Goal: Check status: Check status

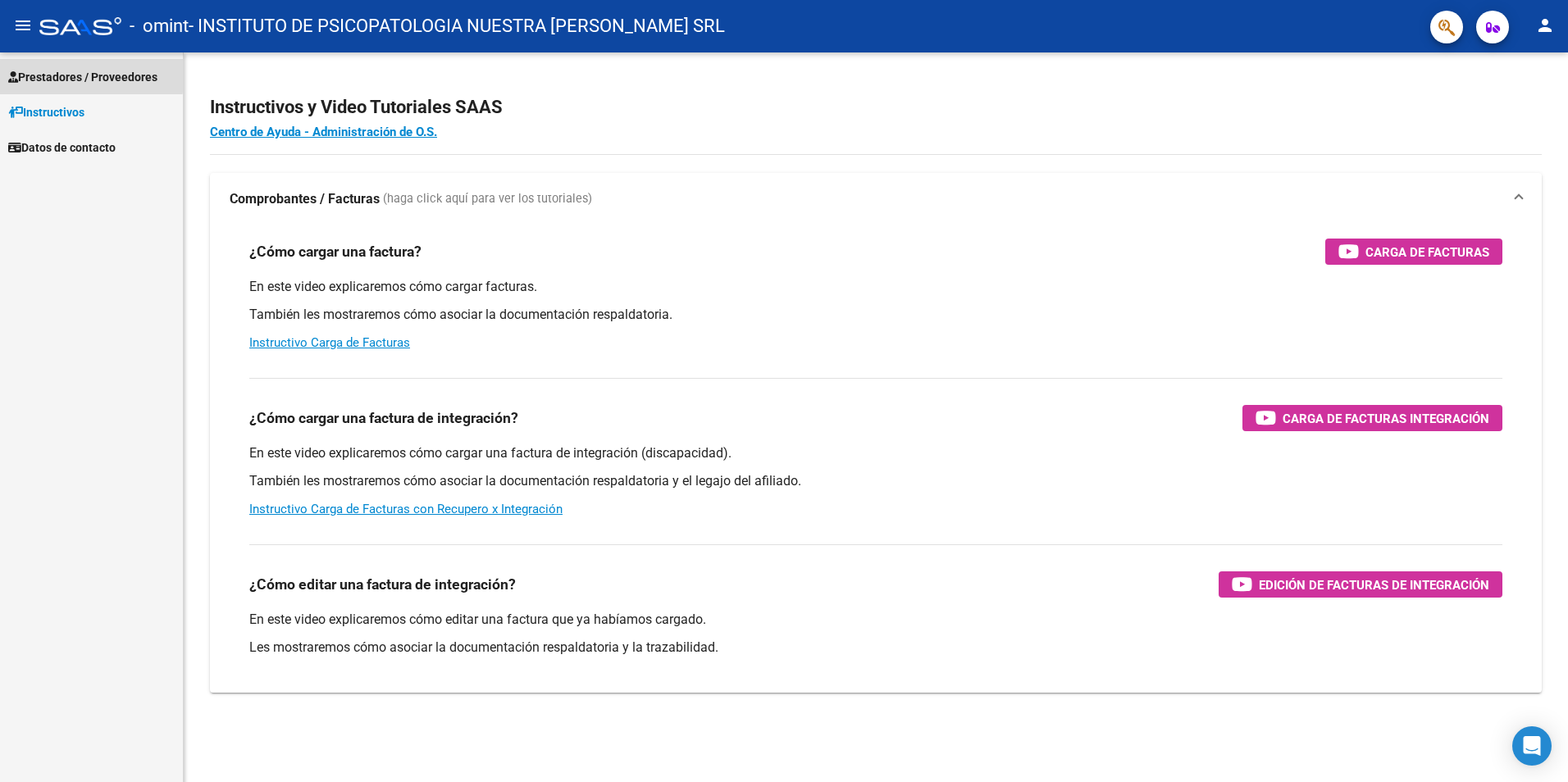
click at [77, 73] on span "Prestadores / Proveedores" at bounding box center [83, 76] width 150 height 18
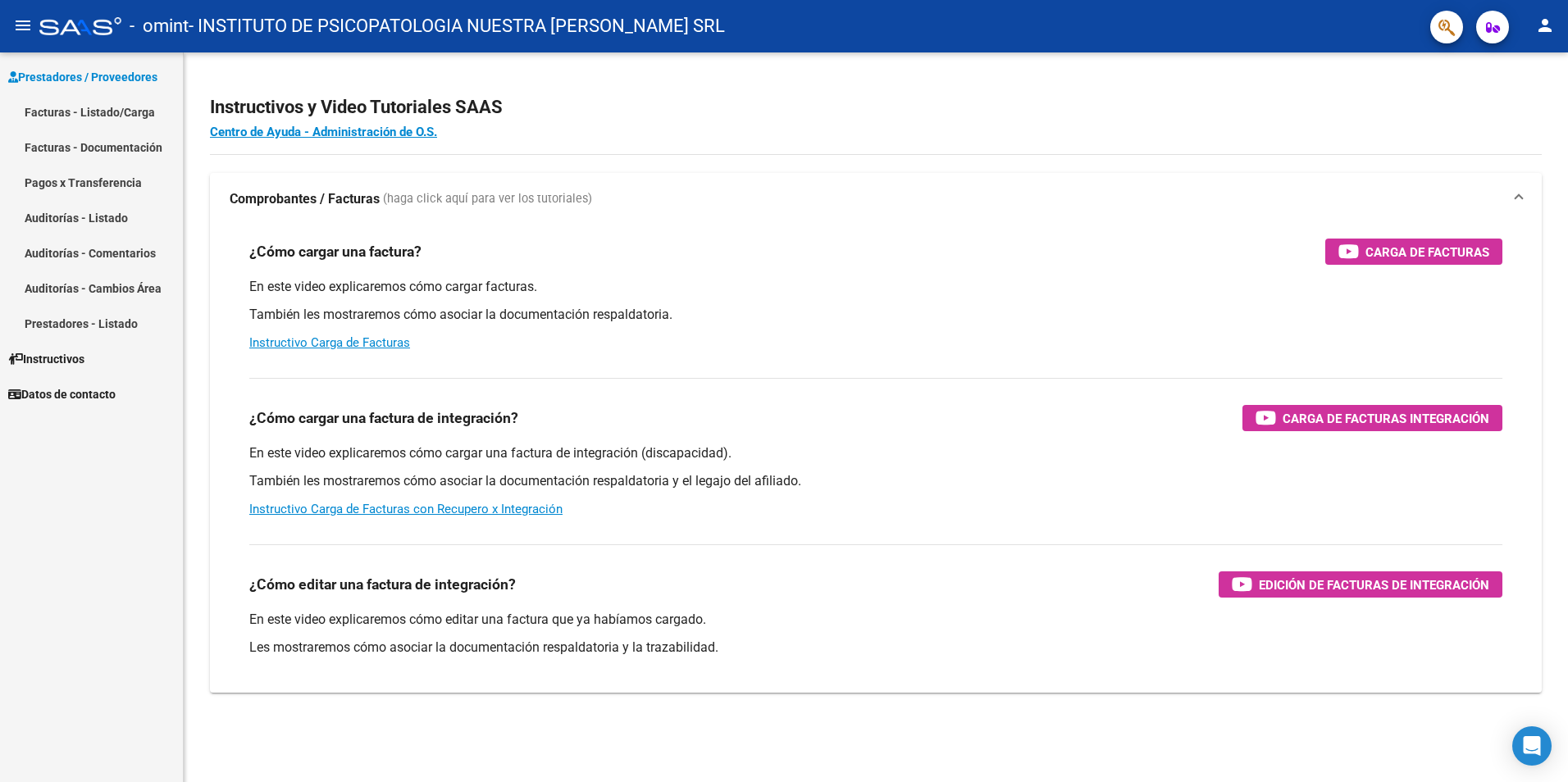
click at [70, 111] on link "Facturas - Listado/Carga" at bounding box center [91, 112] width 183 height 35
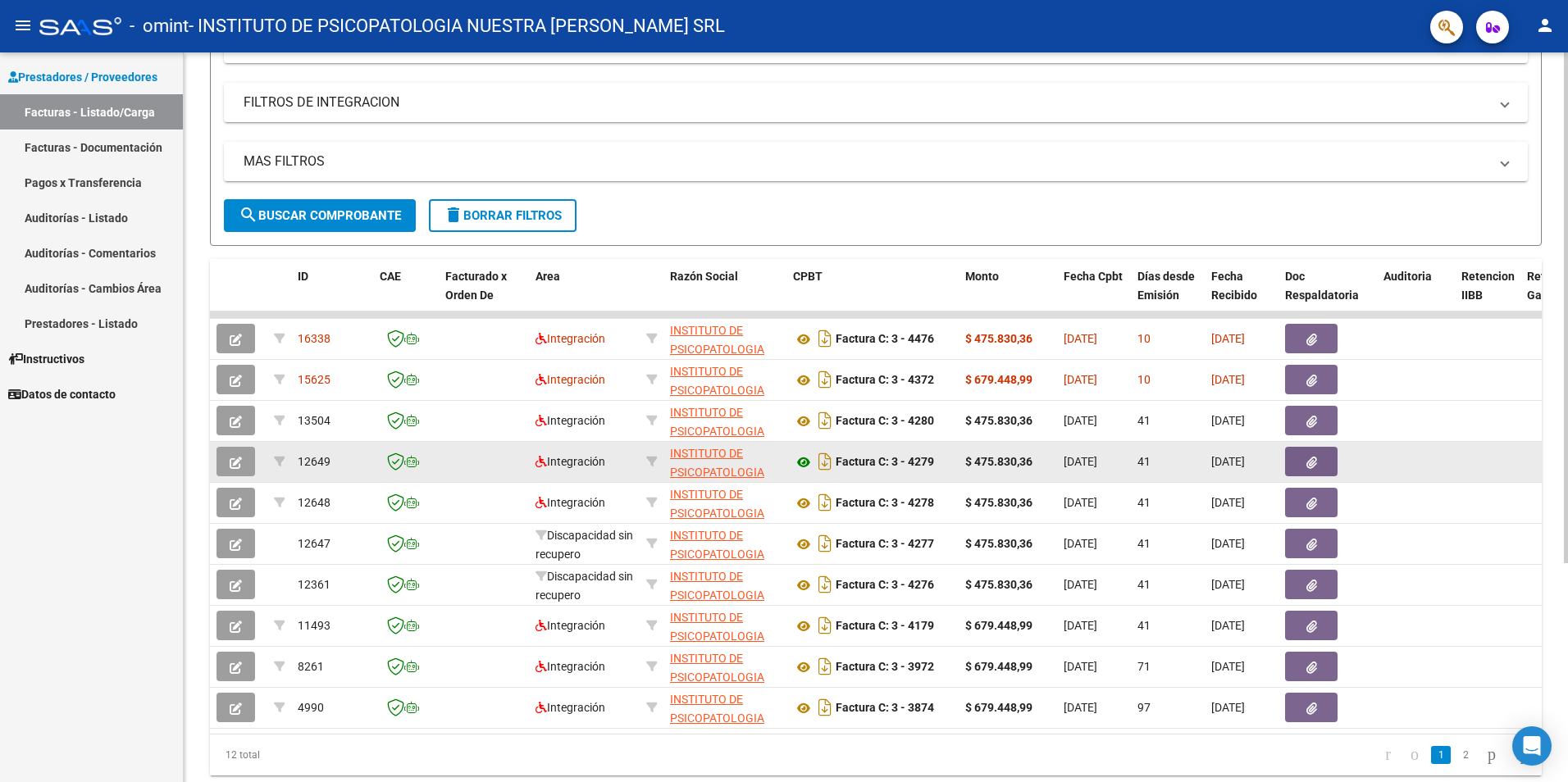
scroll to position [313, 0]
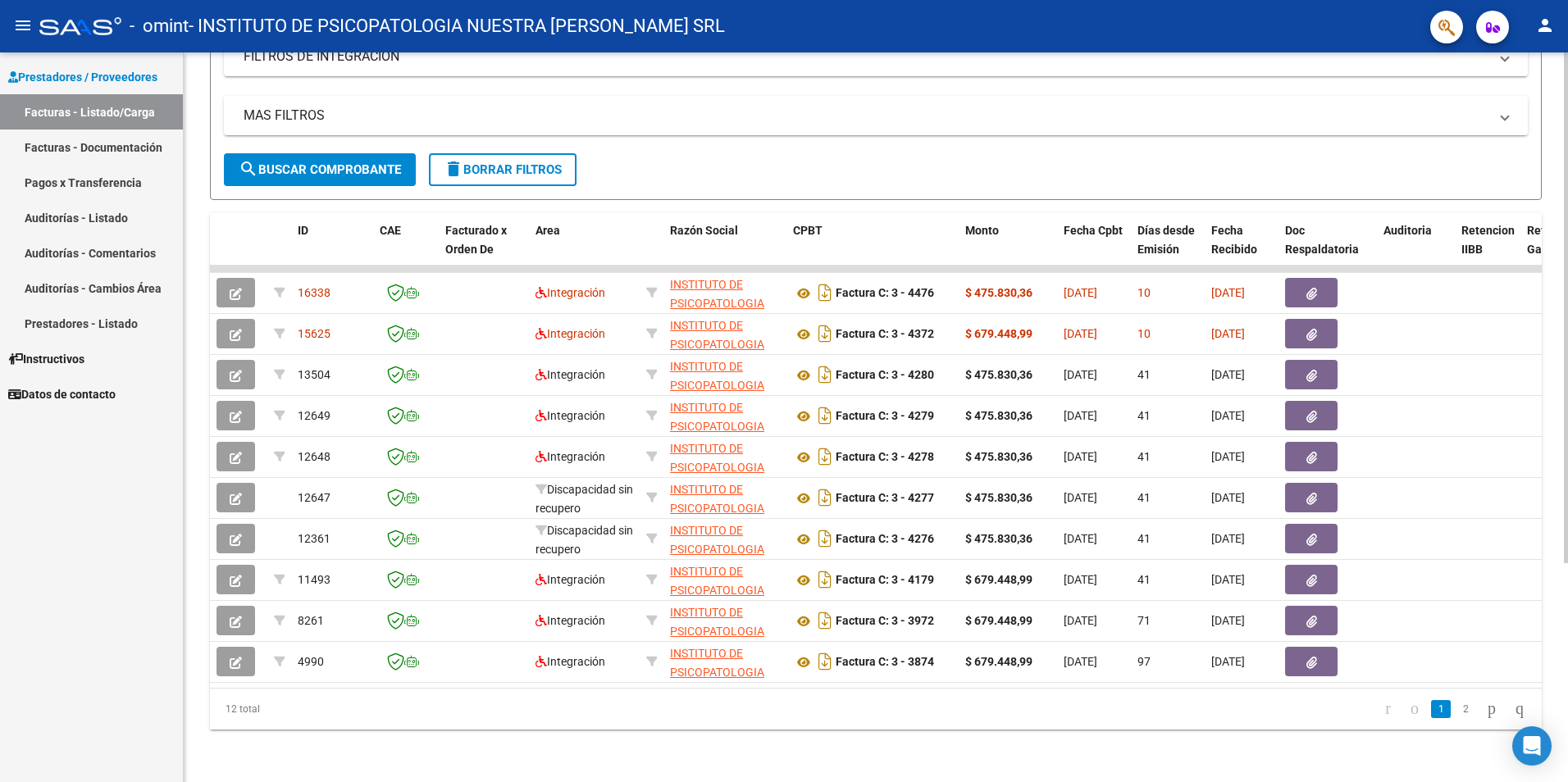
click at [1456, 710] on link "2" at bounding box center [1465, 709] width 20 height 18
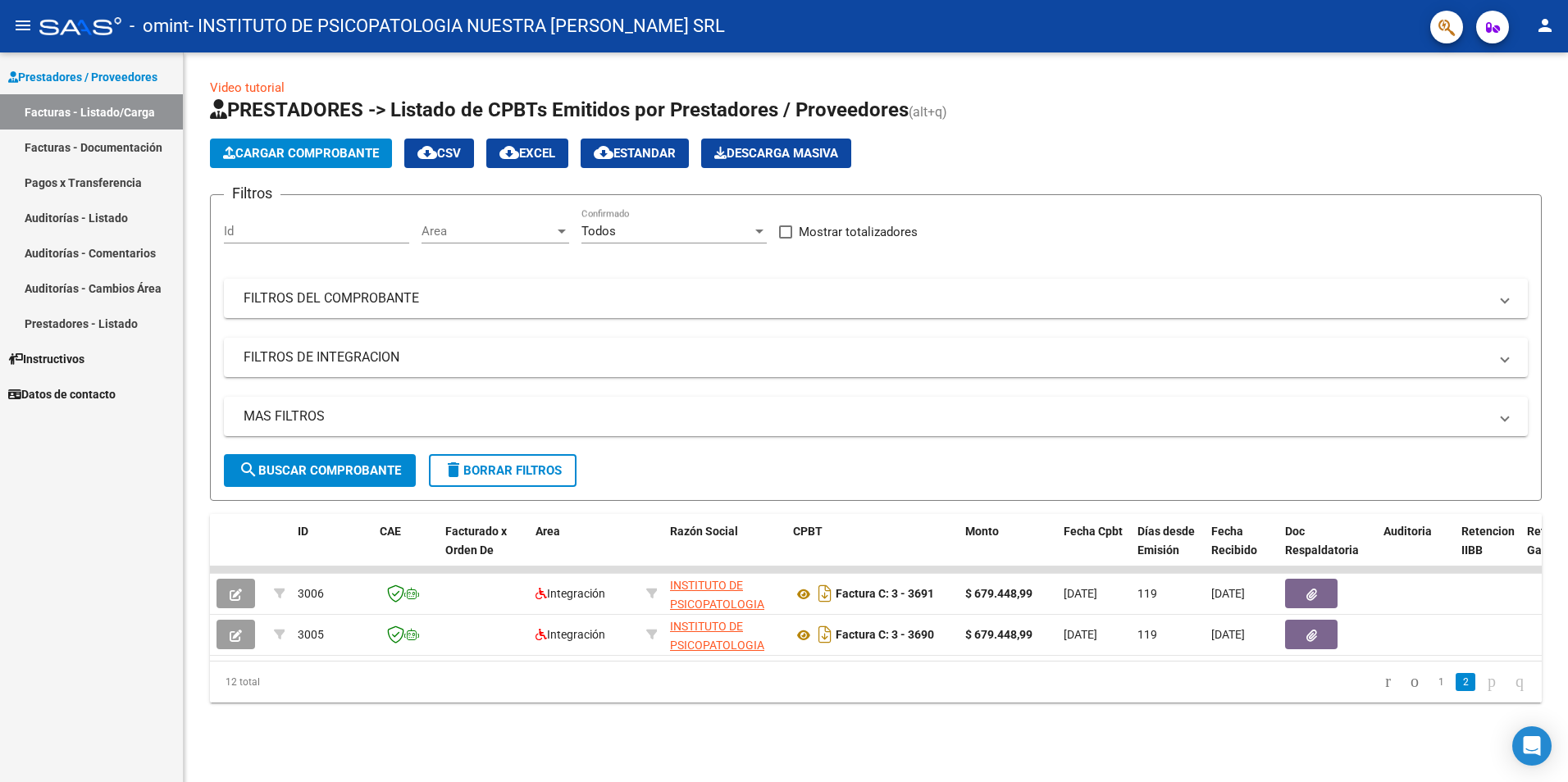
scroll to position [0, 0]
click at [1431, 691] on link "1" at bounding box center [1441, 682] width 20 height 18
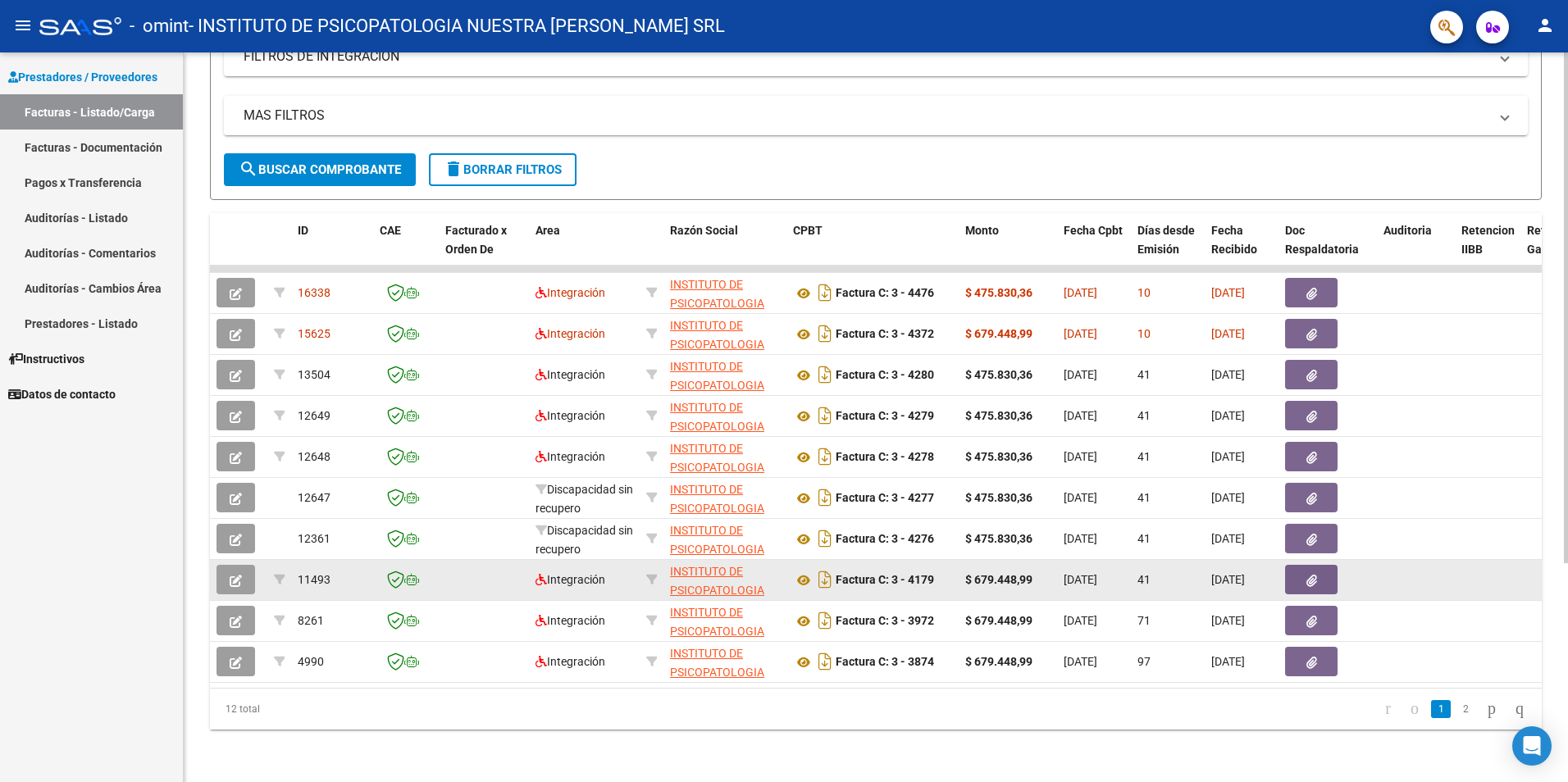
scroll to position [313, 0]
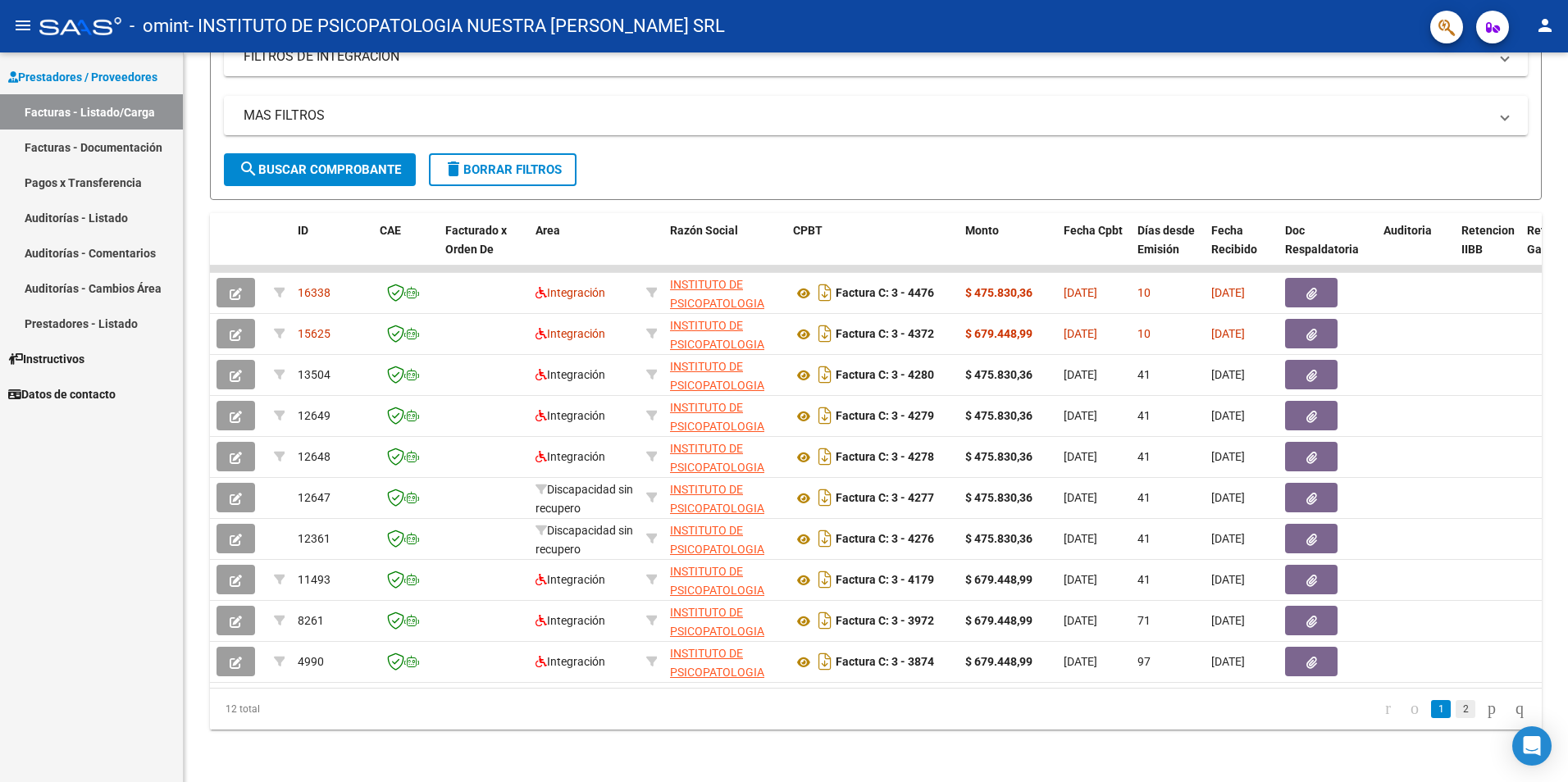
click at [1456, 717] on link "2" at bounding box center [1465, 709] width 20 height 18
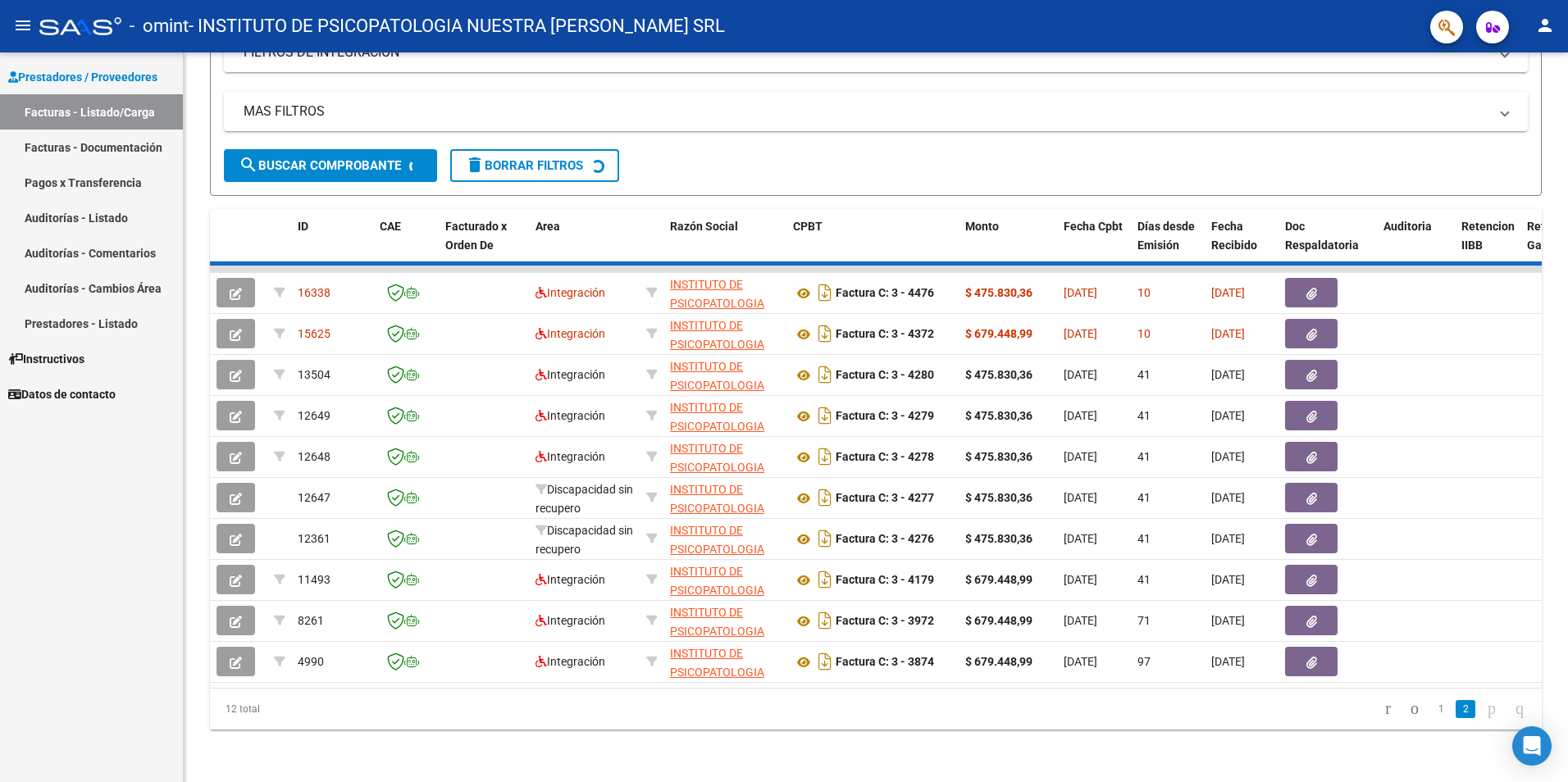
scroll to position [0, 0]
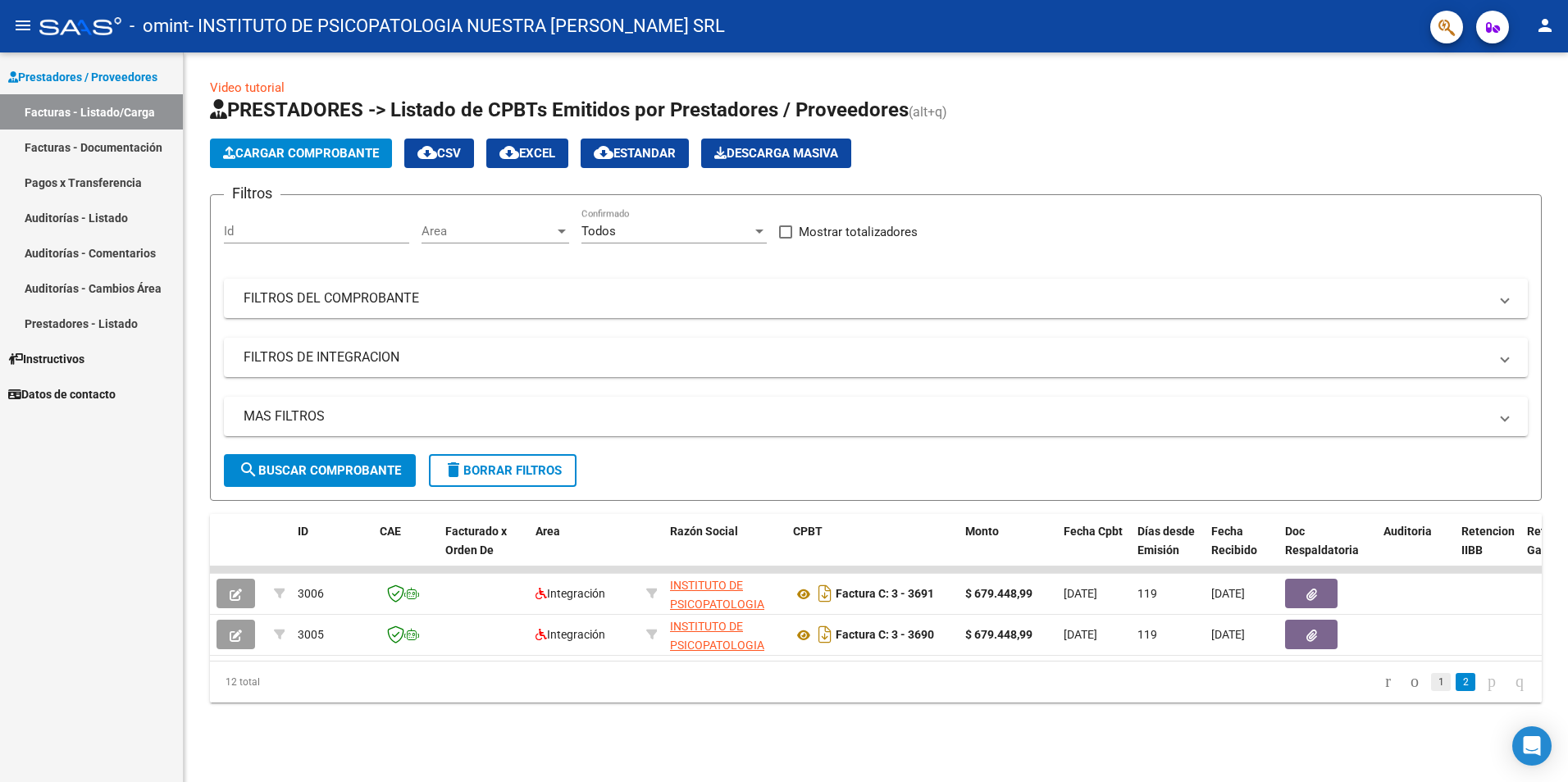
click at [1431, 689] on link "1" at bounding box center [1441, 682] width 20 height 18
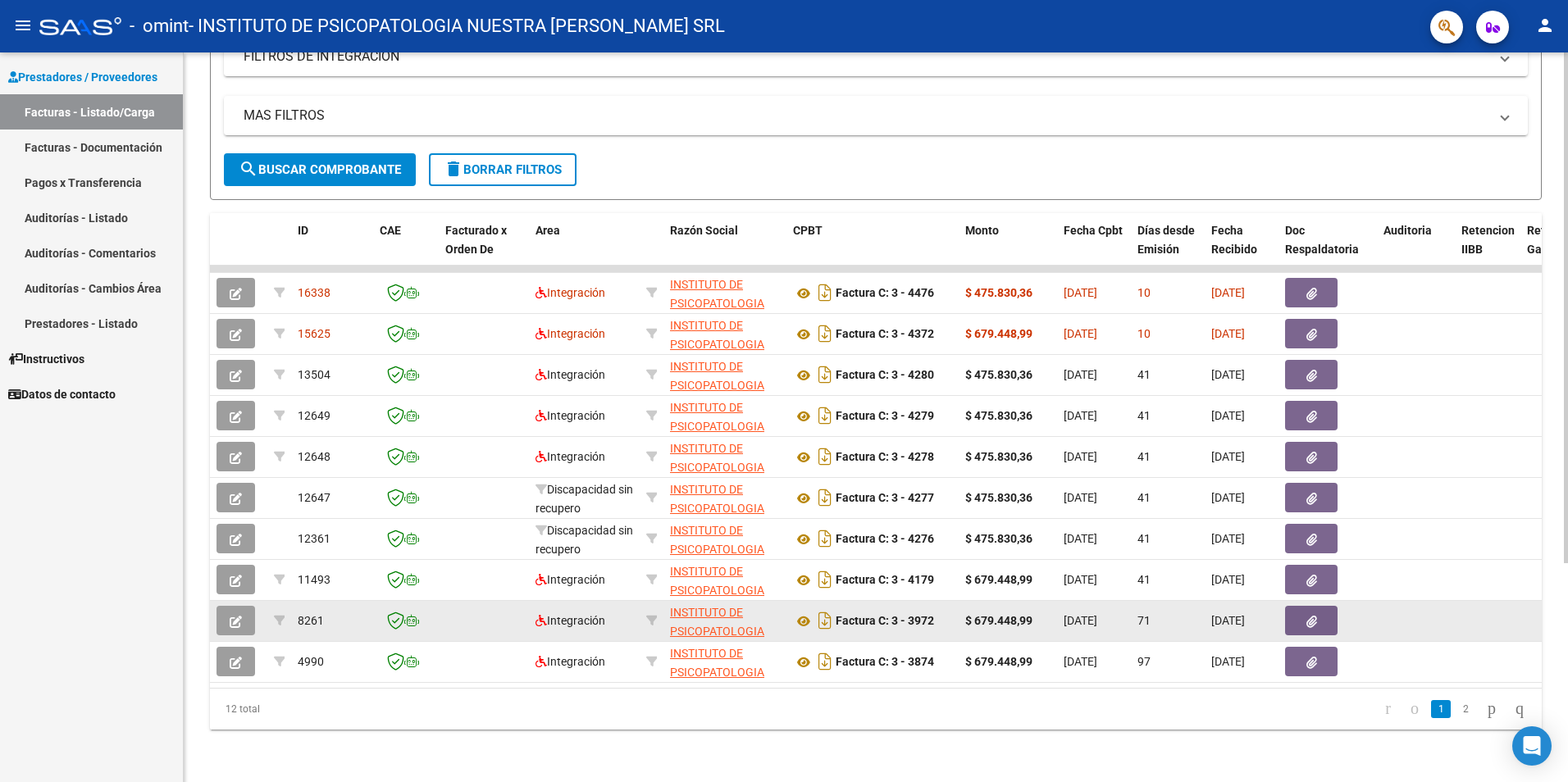
scroll to position [313, 0]
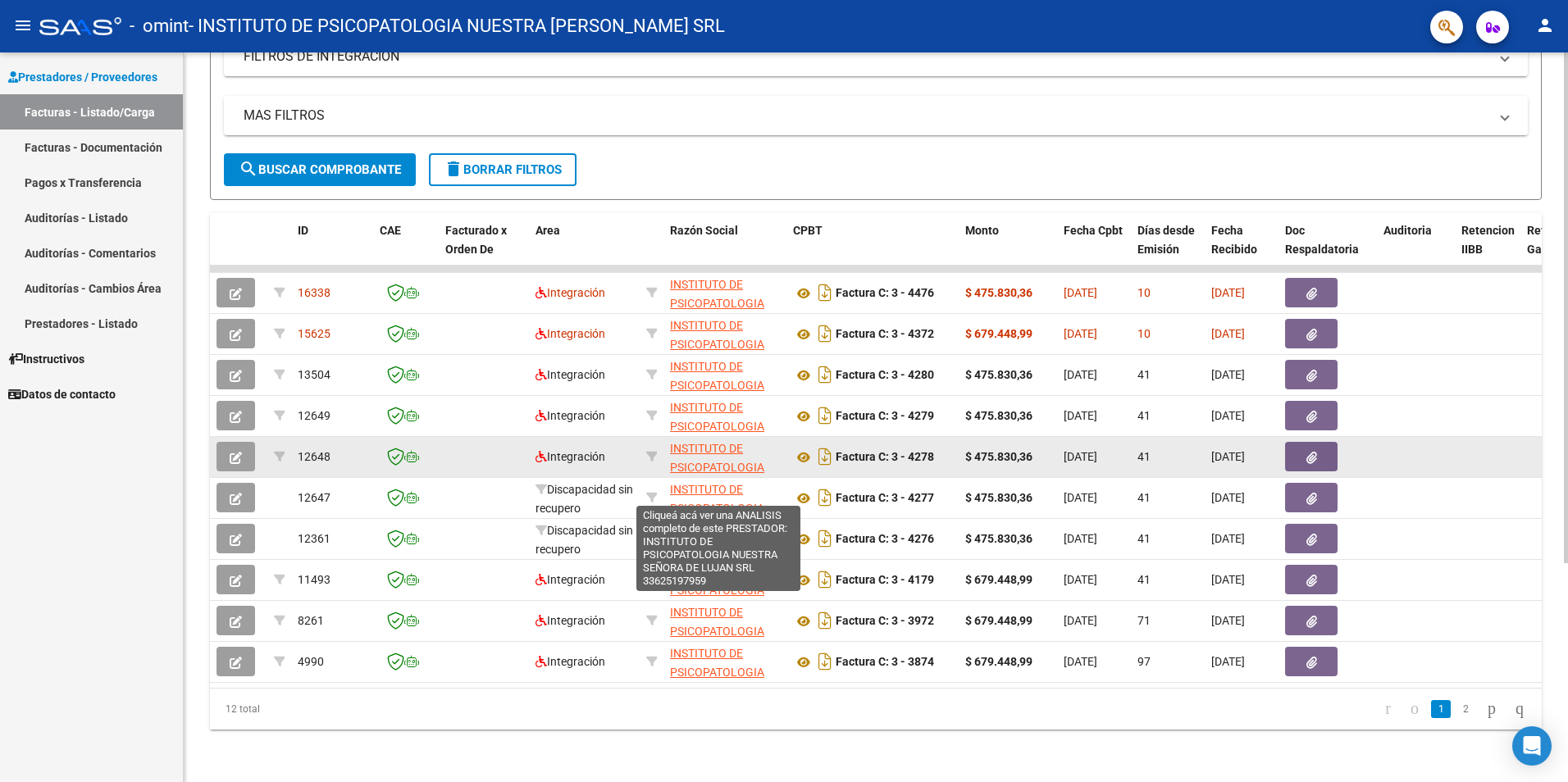
click at [689, 450] on span "INSTITUTO DE PSICOPATOLOGIA NUESTRA SEÑORA DE LUJAN SRL" at bounding box center [718, 476] width 97 height 69
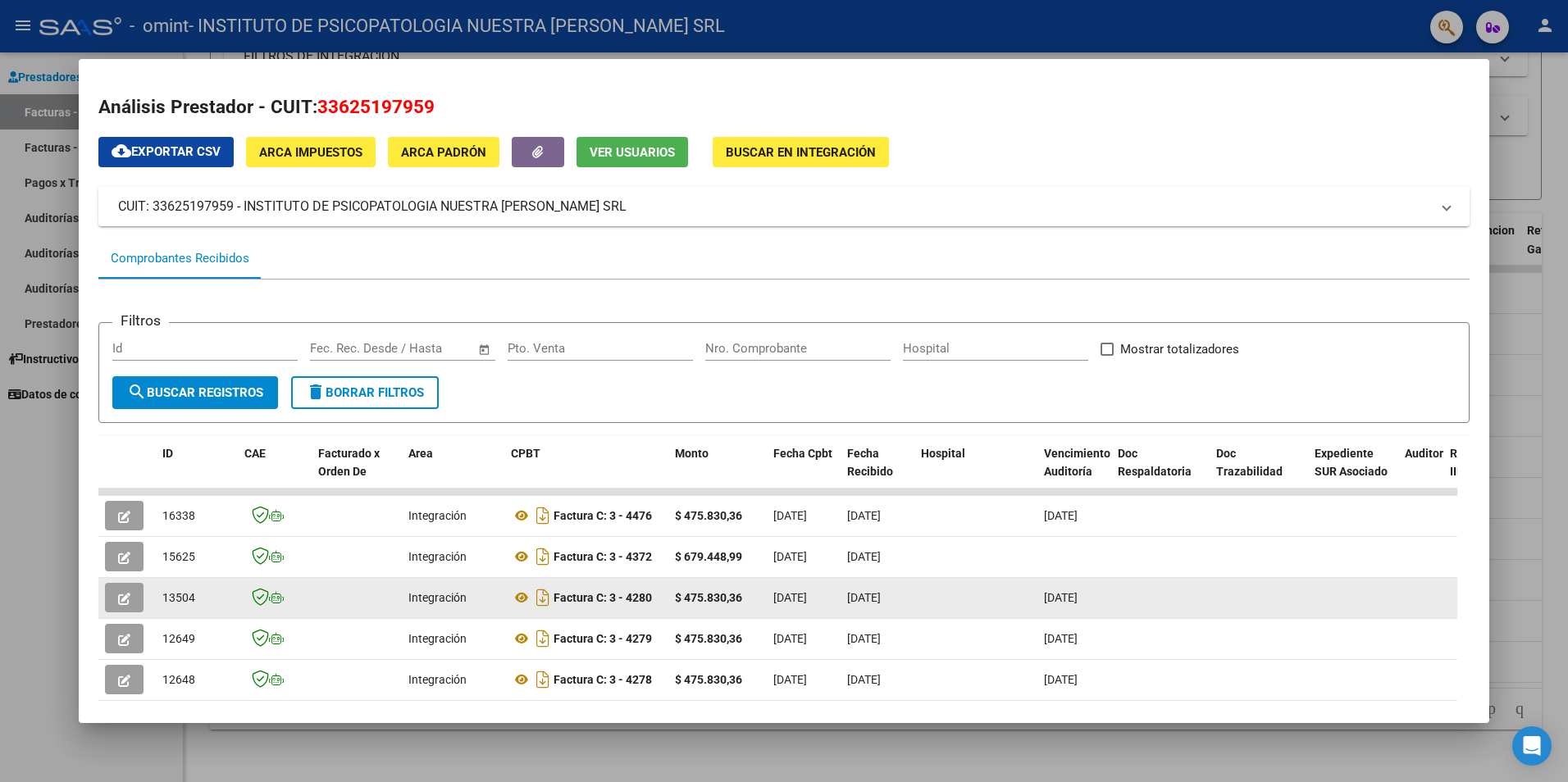
scroll to position [246, 0]
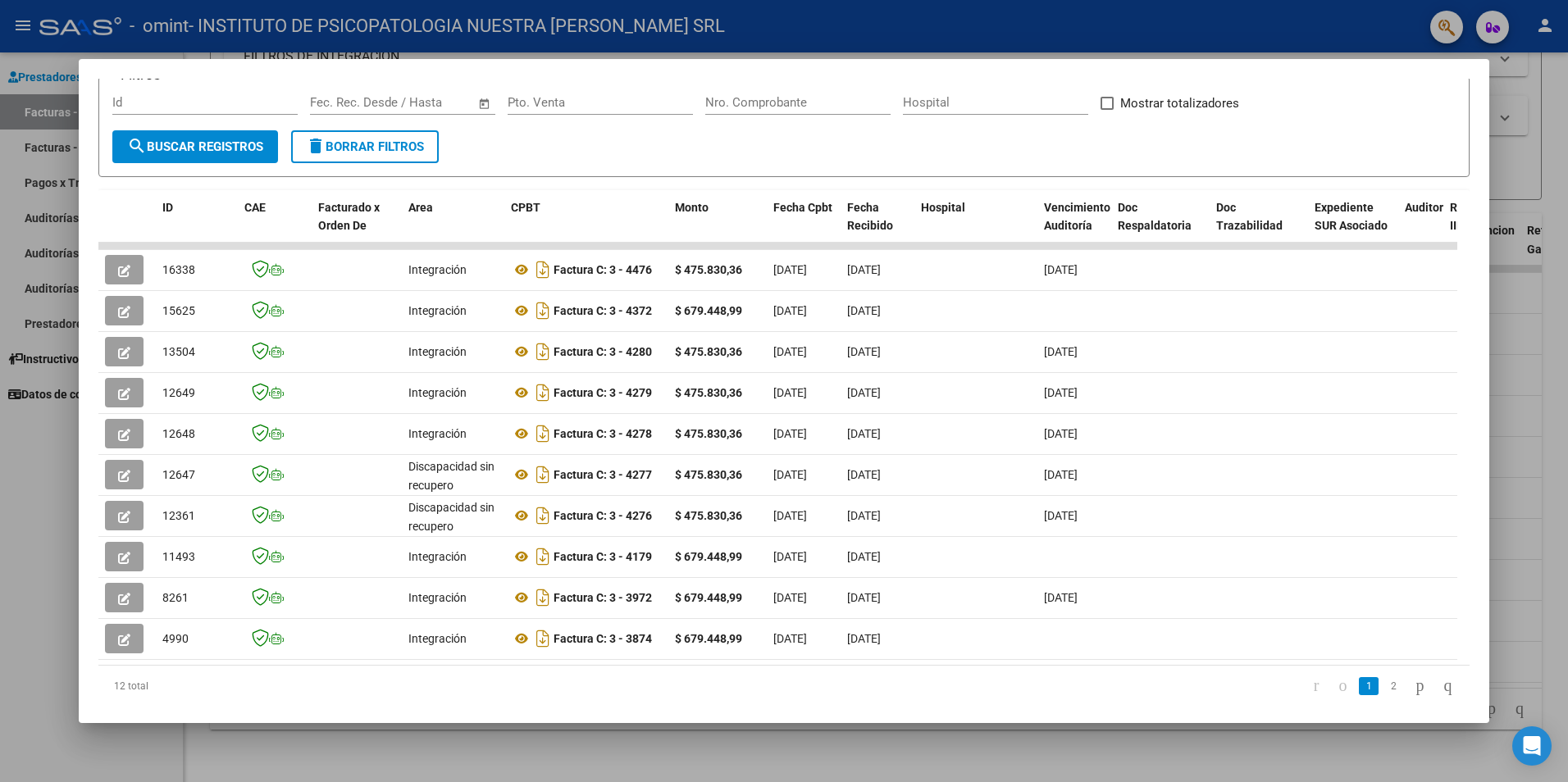
click at [5, 435] on div at bounding box center [784, 391] width 1568 height 782
